Goal: Task Accomplishment & Management: Use online tool/utility

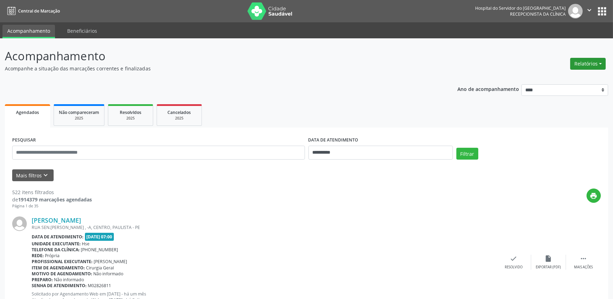
click at [576, 64] on button "Relatórios" at bounding box center [588, 64] width 36 height 12
click at [563, 75] on link "Agendamentos" at bounding box center [568, 78] width 75 height 10
select select "*"
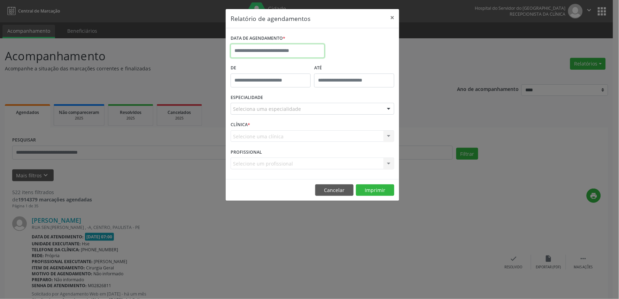
click at [289, 49] on input "text" at bounding box center [277, 51] width 94 height 14
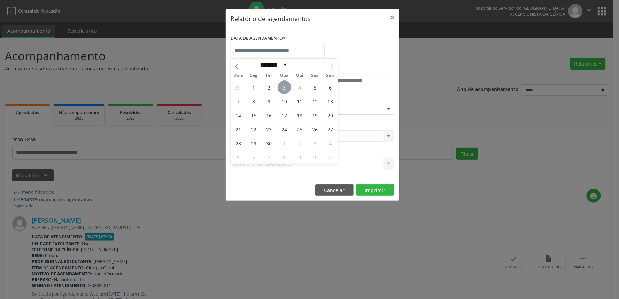
click at [286, 83] on span "3" at bounding box center [284, 87] width 14 height 14
type input "**********"
click at [286, 83] on span "3" at bounding box center [284, 87] width 14 height 14
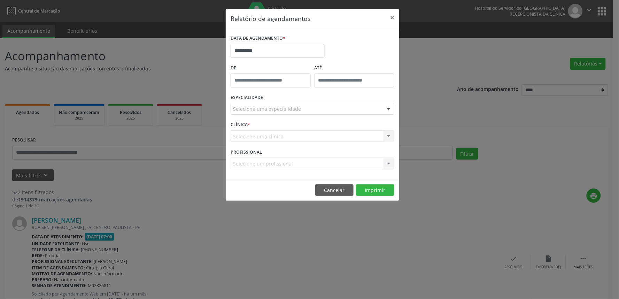
click at [289, 113] on div "Seleciona uma especialidade" at bounding box center [312, 109] width 164 height 12
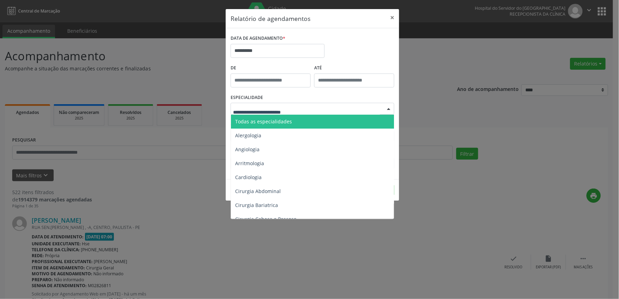
click at [296, 121] on span "Todas as especialidades" at bounding box center [313, 122] width 164 height 14
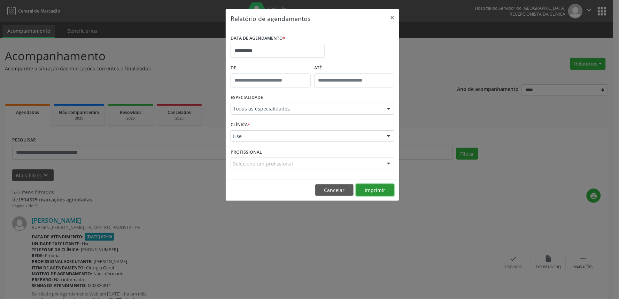
click at [377, 190] on button "Imprimir" at bounding box center [375, 190] width 38 height 12
